Goal: Check status: Check status

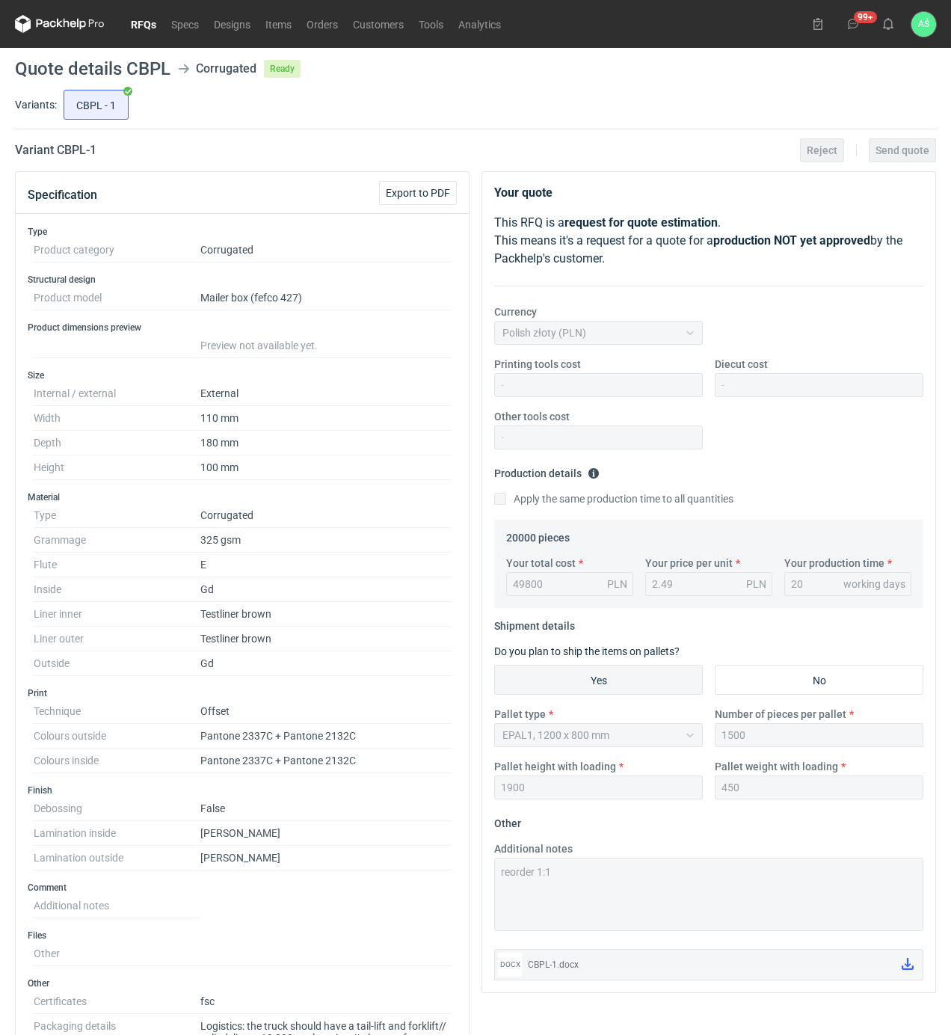
click at [145, 27] on link "RFQs" at bounding box center [143, 24] width 40 height 18
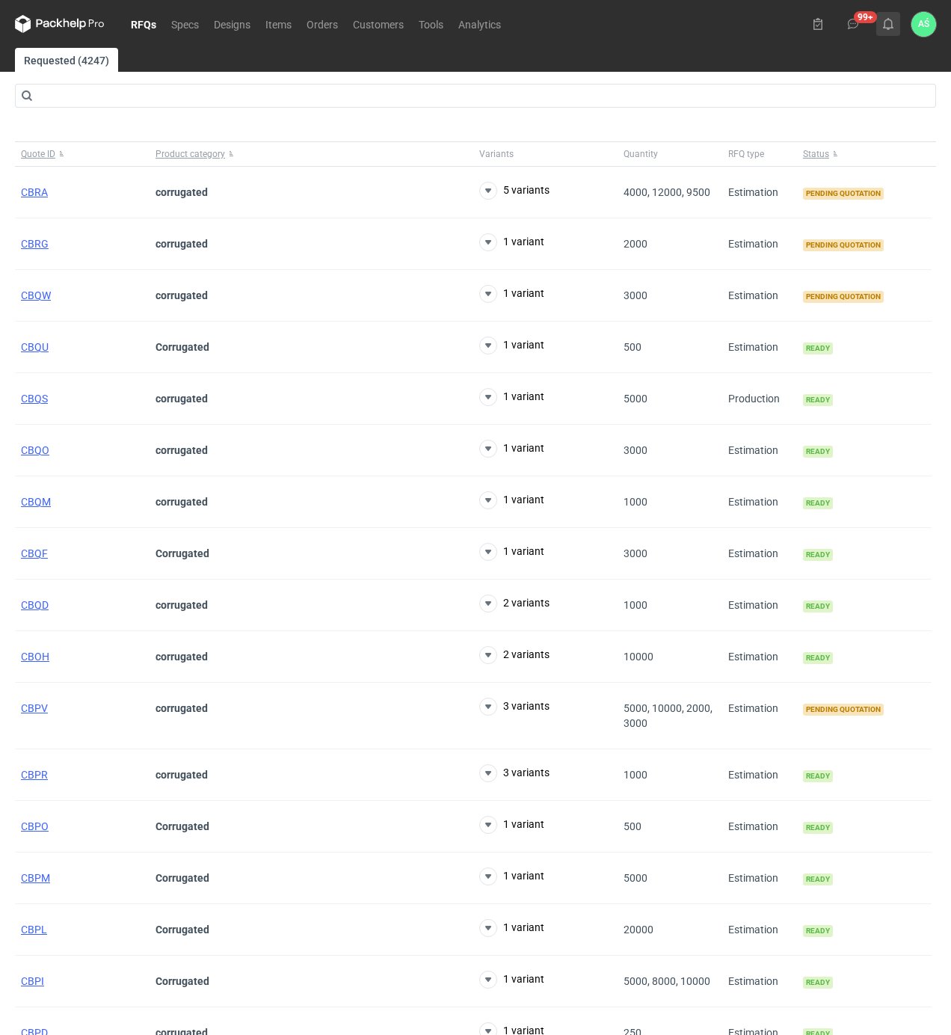
click at [889, 18] on icon at bounding box center [888, 24] width 12 height 12
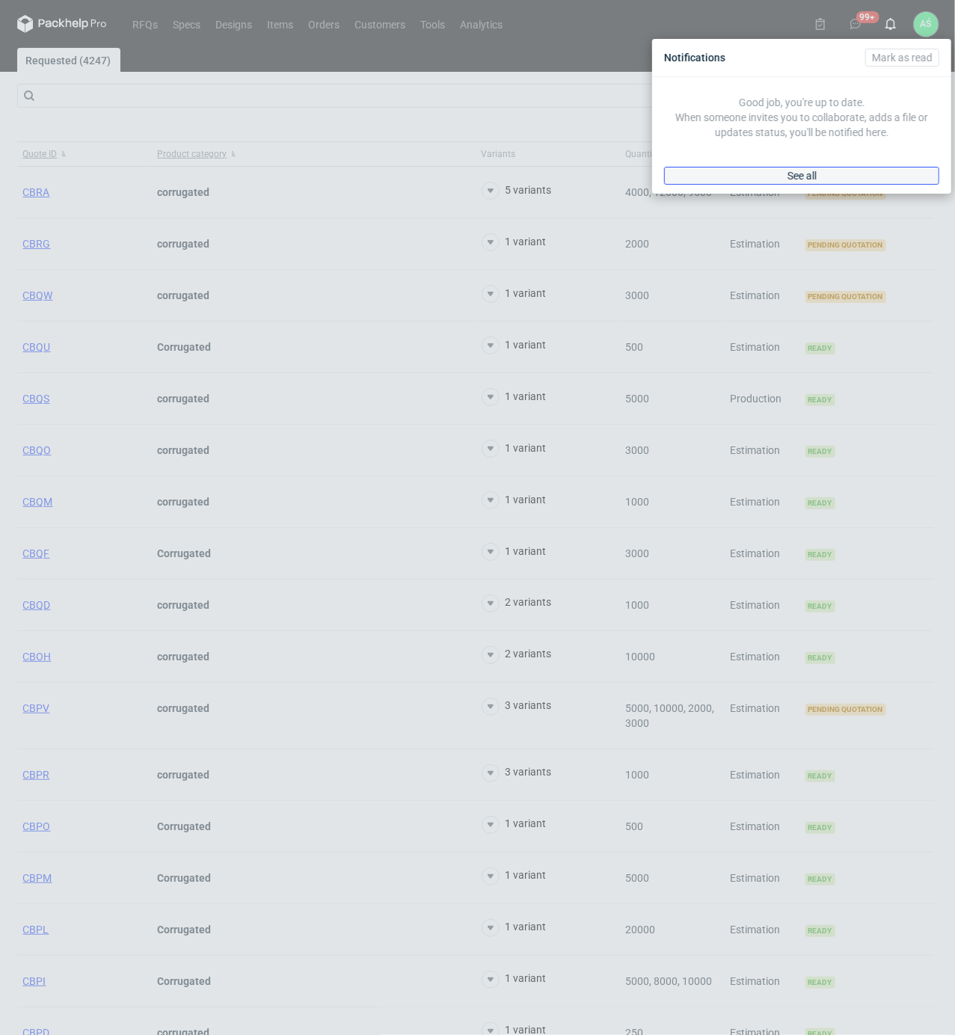
click at [823, 174] on link "See all" at bounding box center [801, 176] width 275 height 18
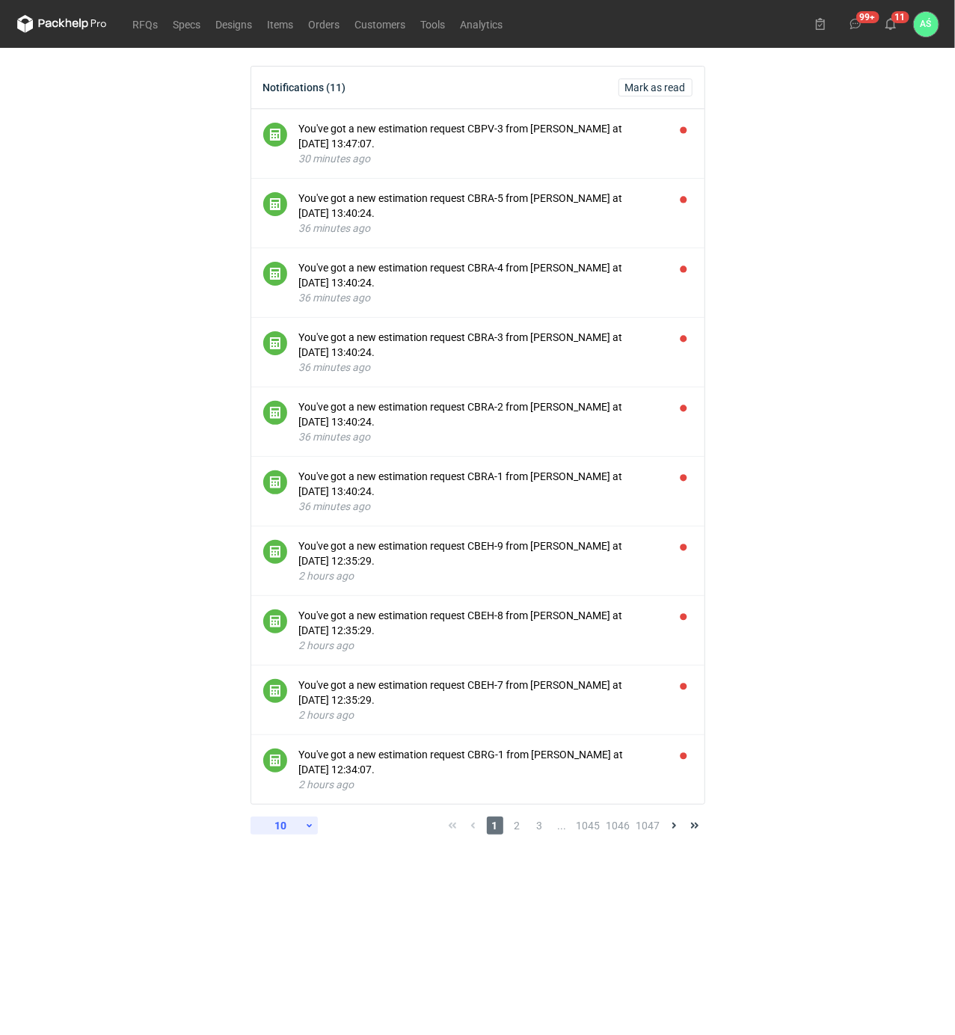
click at [292, 831] on div "10" at bounding box center [280, 825] width 49 height 21
click at [281, 923] on div "30" at bounding box center [283, 922] width 49 height 21
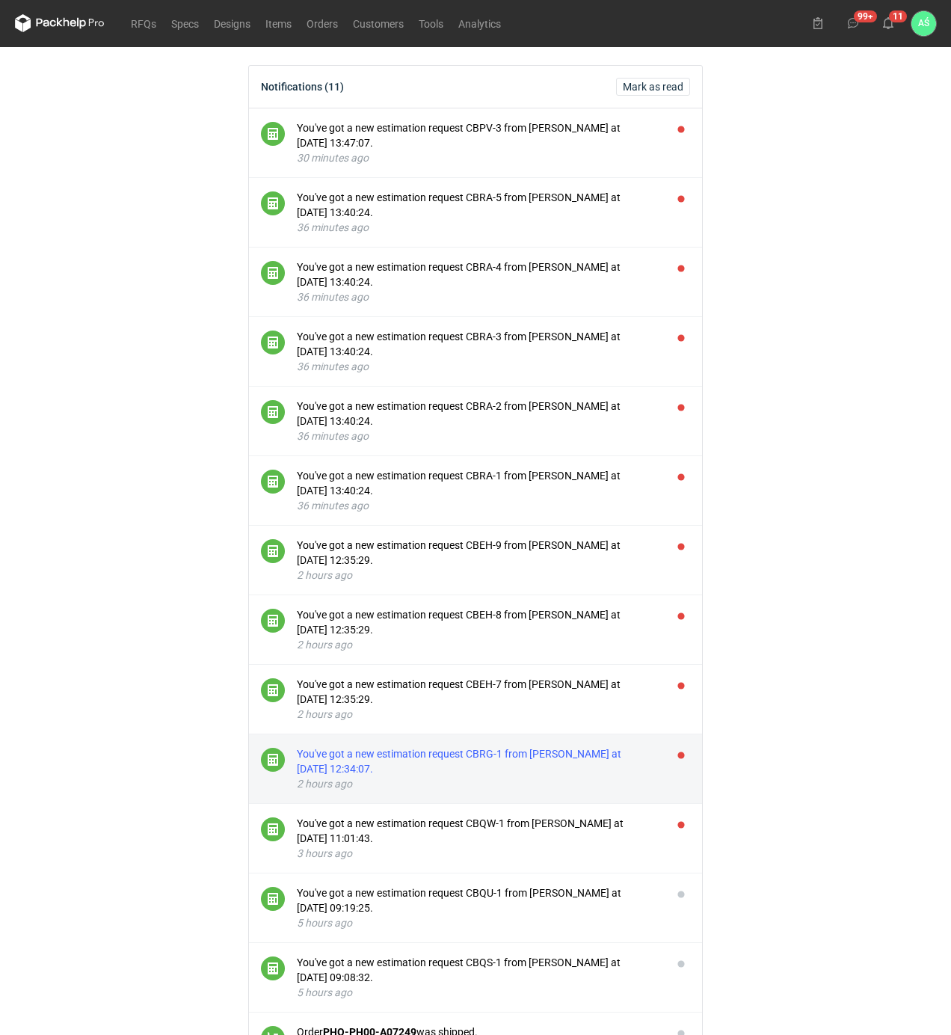
scroll to position [99, 0]
